Goal: Task Accomplishment & Management: Complete application form

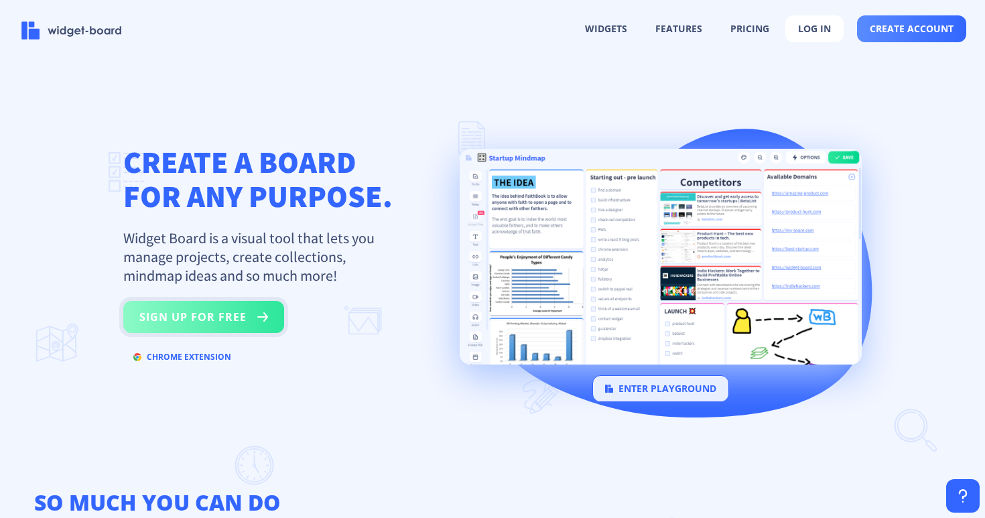
click at [230, 316] on button "sign up for free" at bounding box center [203, 317] width 161 height 32
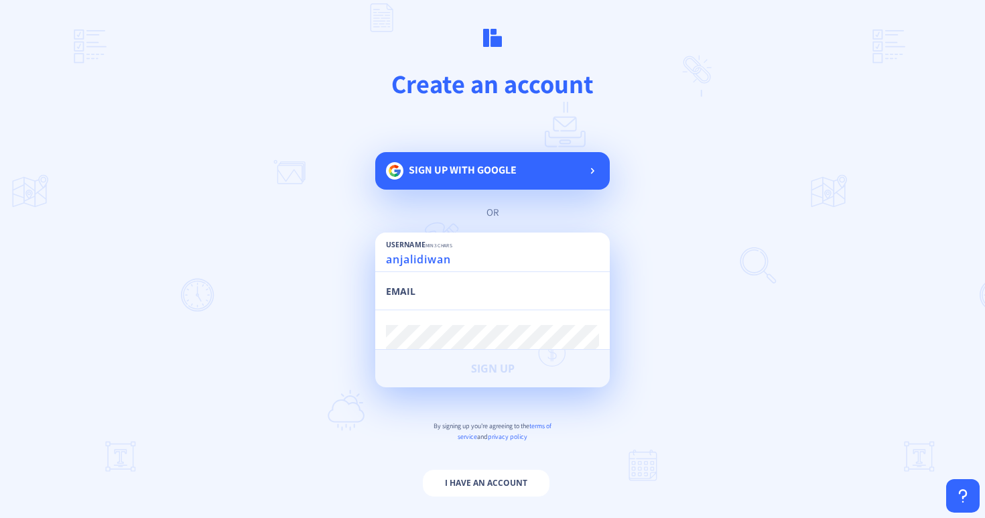
type input "anjalidiwan"
click at [432, 293] on input "email" at bounding box center [492, 297] width 213 height 24
type input "[EMAIL_ADDRESS][DOMAIN_NAME]"
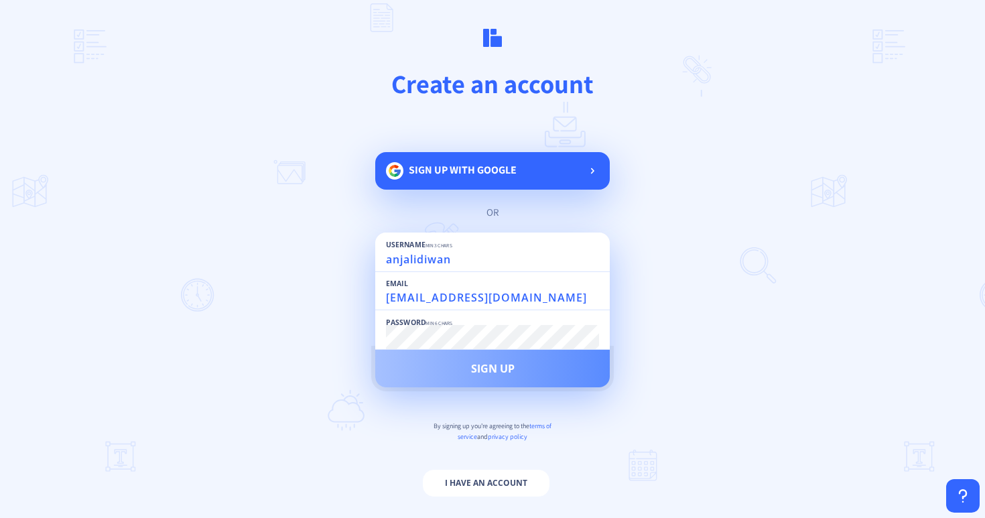
click at [476, 374] on span "Sign Up" at bounding box center [493, 368] width 44 height 11
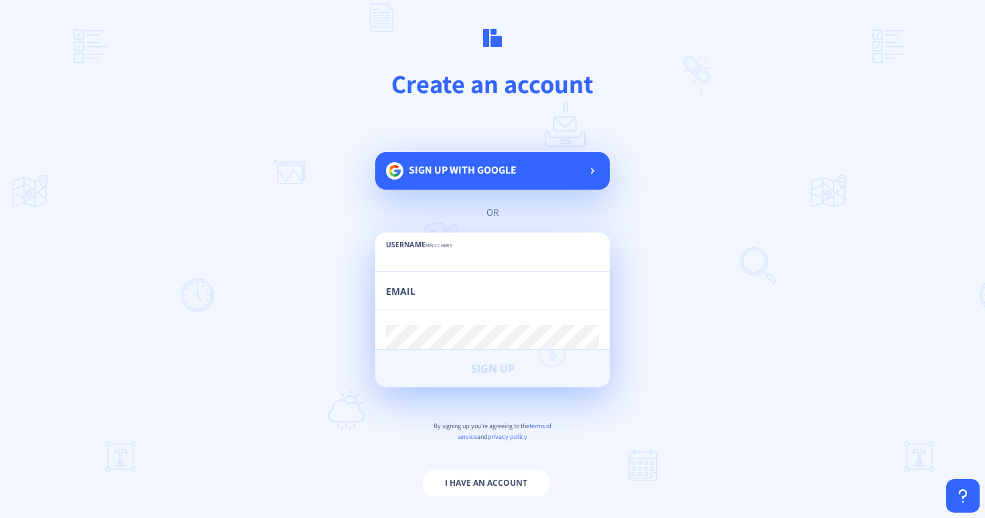
click at [467, 255] on input "text" at bounding box center [492, 259] width 213 height 24
type input "anjalidiwan"
click at [461, 297] on input "email" at bounding box center [492, 297] width 213 height 24
type input "[EMAIL_ADDRESS][DOMAIN_NAME]"
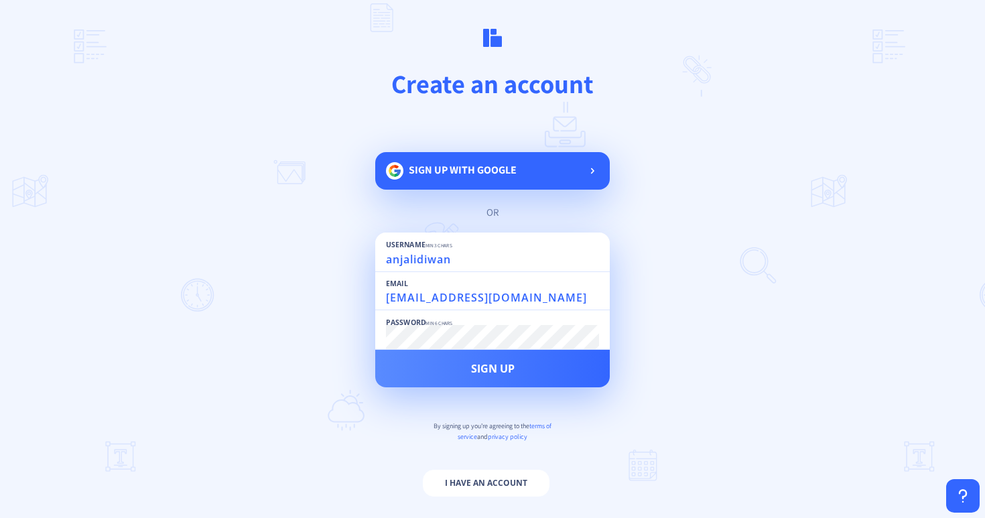
click at [375, 350] on button "Sign Up" at bounding box center [492, 369] width 234 height 38
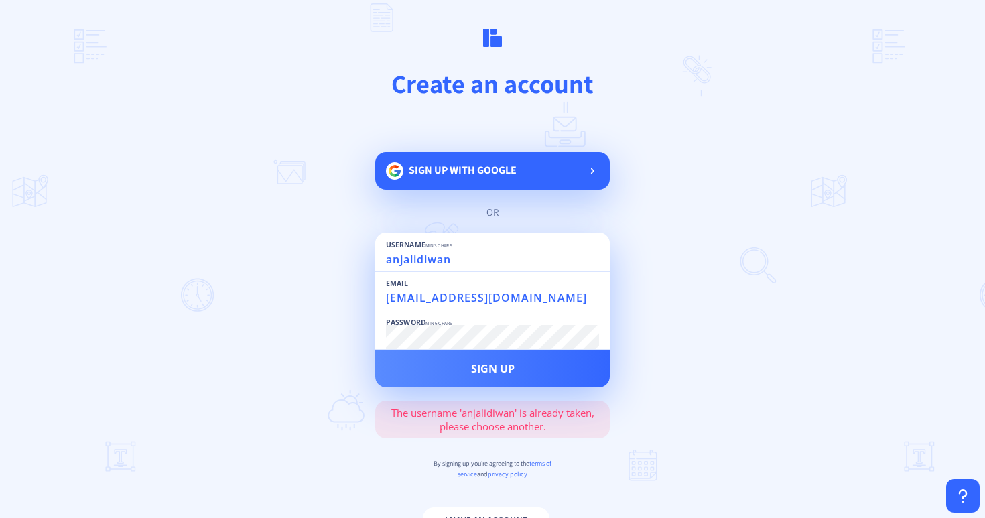
click at [464, 267] on input "anjalidiwan" at bounding box center [492, 259] width 213 height 24
click at [445, 269] on input "anjalidiwan" at bounding box center [492, 259] width 213 height 24
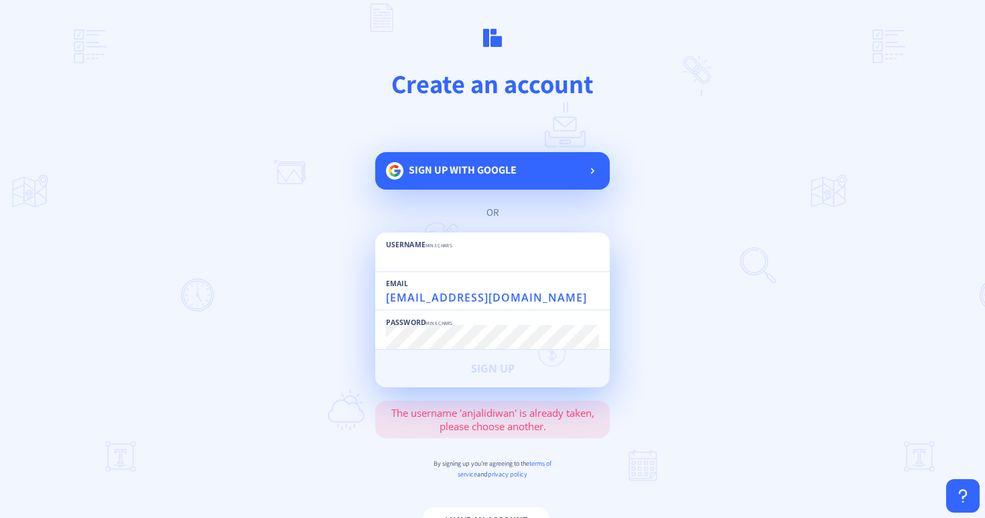
click at [735, 271] on main "Create an account Sign up with google or Username min 3 chars Email [EMAIL_ADDR…" at bounding box center [492, 259] width 985 height 518
click at [449, 293] on input "[EMAIL_ADDRESS][DOMAIN_NAME]" at bounding box center [492, 297] width 213 height 24
click at [714, 350] on main "Create an account Sign up with google or Username min 3 chars Email Password mi…" at bounding box center [492, 259] width 985 height 518
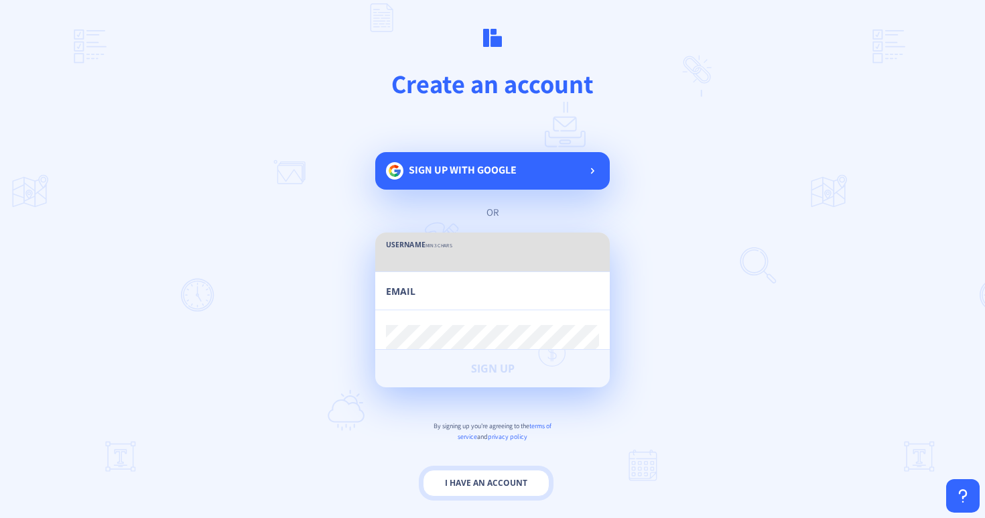
click at [484, 478] on button "I have an account" at bounding box center [486, 483] width 127 height 27
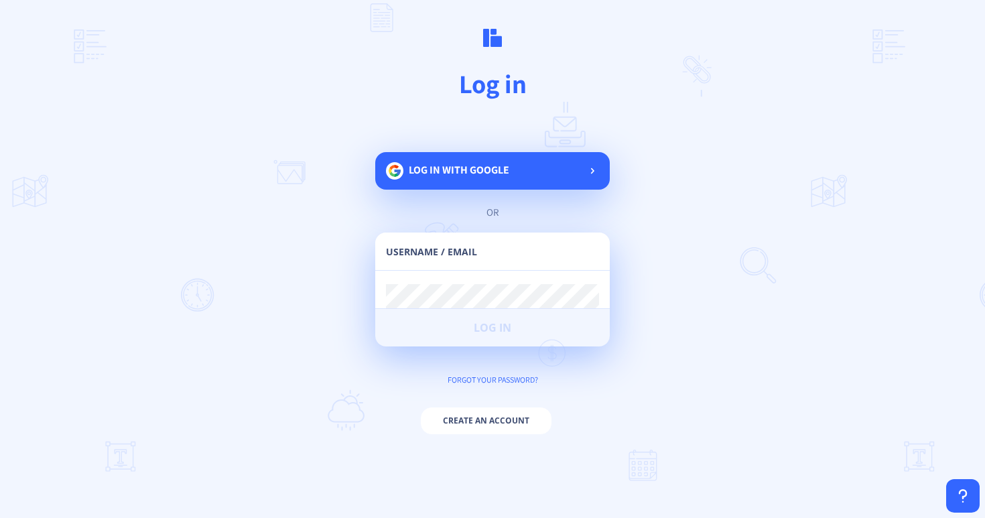
click at [488, 253] on input "text" at bounding box center [492, 258] width 213 height 24
type input "anjalidiwan"
click at [475, 279] on div "Password" at bounding box center [492, 290] width 213 height 38
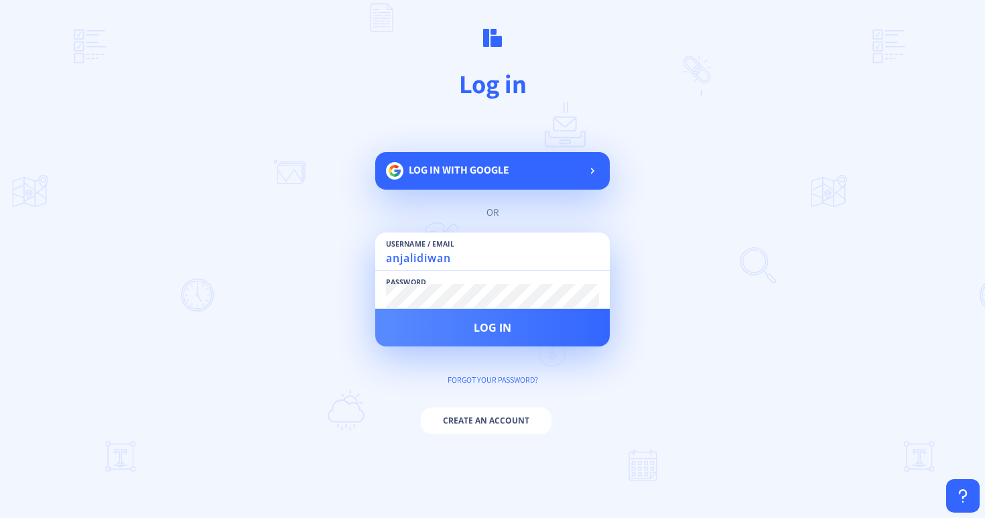
click at [375, 309] on button "Log in" at bounding box center [492, 328] width 234 height 38
